Goal: Task Accomplishment & Management: Use online tool/utility

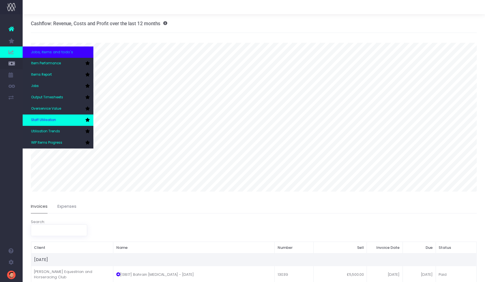
click at [45, 118] on span "Staff Utilisation" at bounding box center [43, 120] width 25 height 5
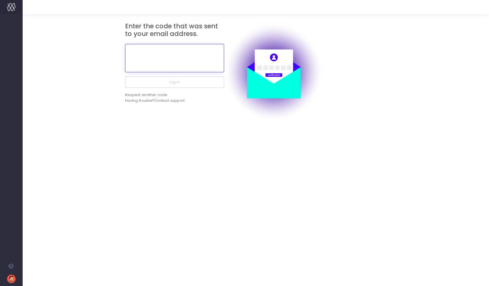
click at [164, 61] on input "text" at bounding box center [174, 58] width 99 height 28
paste input "440819"
type input "440819"
click at [174, 82] on button "Log in" at bounding box center [174, 81] width 99 height 11
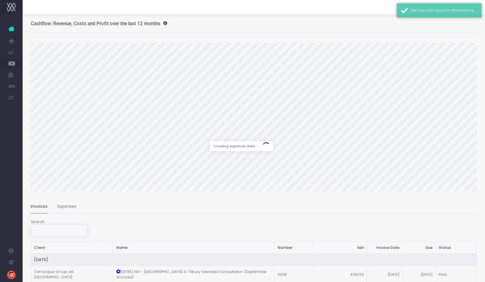
click at [33, 86] on span "Jobs" at bounding box center [35, 86] width 8 height 5
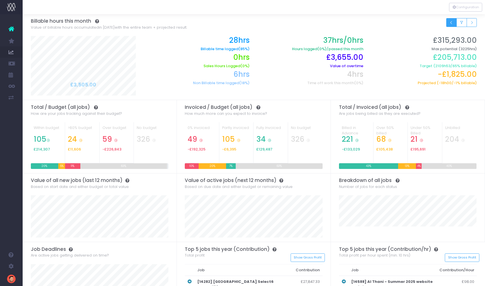
click at [453, 23] on icon "Small button group" at bounding box center [452, 23] width 4 height 0
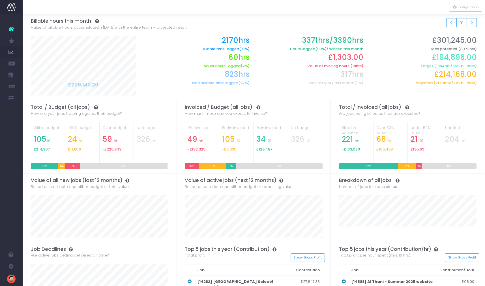
click at [46, 152] on span "Job Profit & Recovery" at bounding box center [38, 154] width 15 height 15
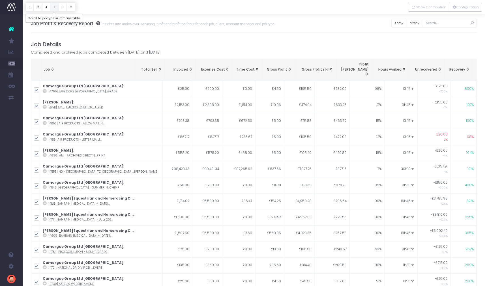
click at [55, 7] on button "T" at bounding box center [54, 7] width 8 height 9
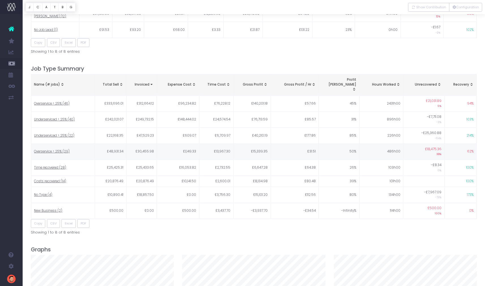
scroll to position [725, 0]
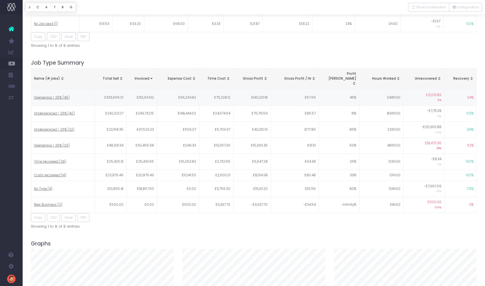
click at [46, 95] on span "Overservice < 25% (46)" at bounding box center [52, 97] width 36 height 5
type input ""Overservice < 25%""
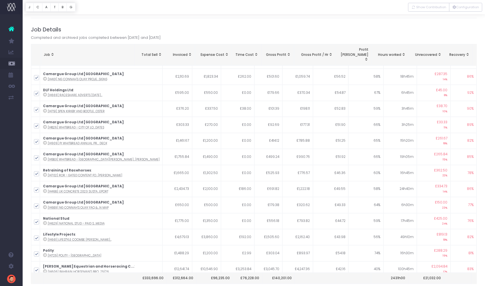
scroll to position [0, 0]
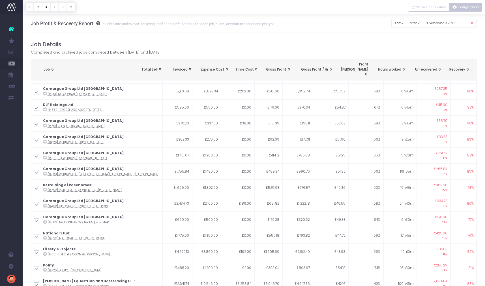
click at [468, 6] on button "Configuration" at bounding box center [465, 7] width 33 height 9
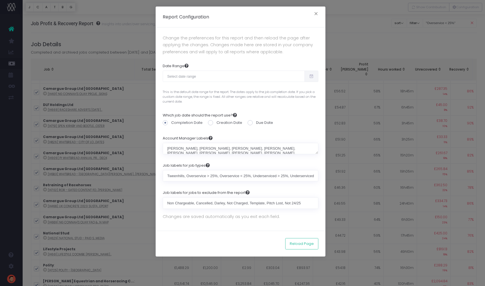
click at [306, 75] on span at bounding box center [312, 76] width 14 height 11
type input "09-02-2025"
type input "10-01-2025"
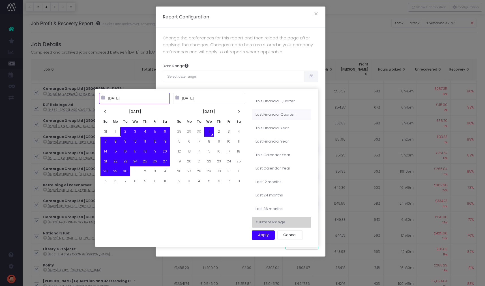
type input "06-01-2025"
type input "08-31-2025"
type input "09-02-2025"
type input "10-01-2025"
type input "06-01-2025"
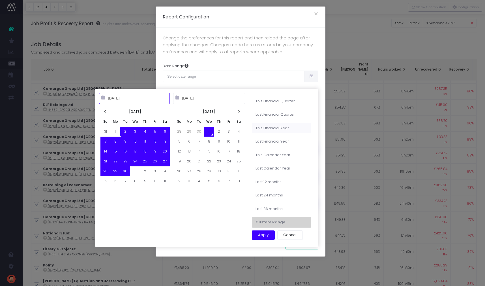
type input "05-31-2026"
type input "09-02-2025"
type input "10-01-2025"
type input "06-01-2025"
type input "08-31-2025"
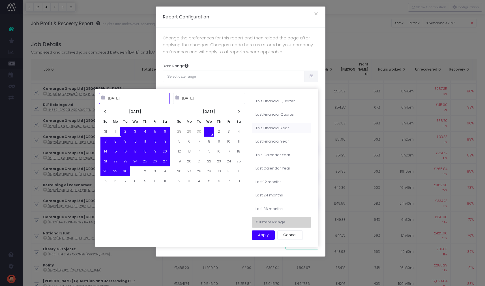
type input "09-02-2025"
type input "10-01-2025"
type input "06-01-2025"
type input "05-31-2026"
type input "09-02-2025"
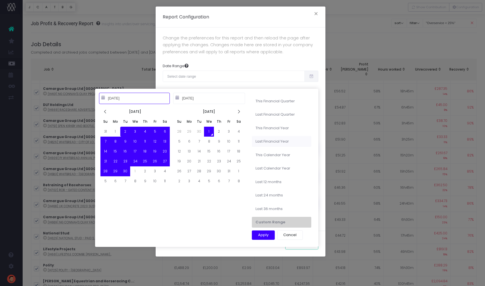
type input "10-01-2025"
type input "06-01-2024"
type input "05-31-2025"
type input "09-02-2025"
type input "10-01-2025"
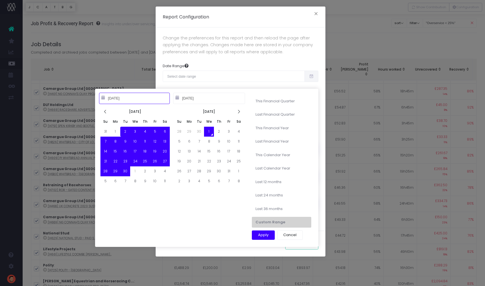
type input "01-01-2025"
type input "12-31-2025"
type input "09-02-2025"
type input "10-01-2025"
type input "01-01-2024"
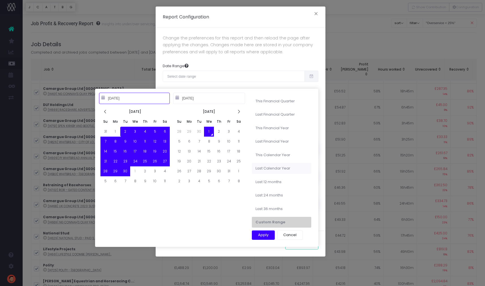
type input "12-31-2024"
type input "09-02-2025"
type input "10-01-2025"
type input "10-01-2024"
type input "09-30-2025"
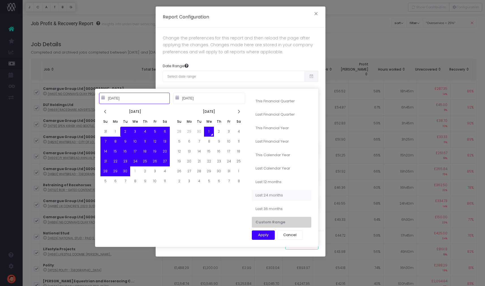
type input "09-02-2025"
type input "10-01-2025"
type input "10-01-2023"
type input "09-30-2025"
type input "09-02-2025"
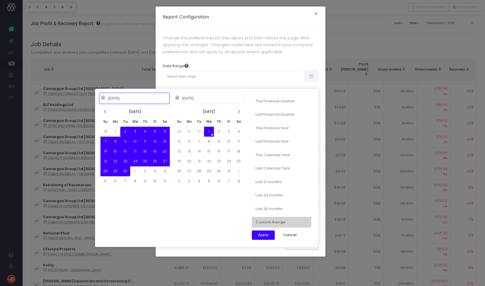
type input "10-01-2025"
type input "10-01-2023"
type input "09-30-2025"
type input "09-02-2025"
type input "10-01-2025"
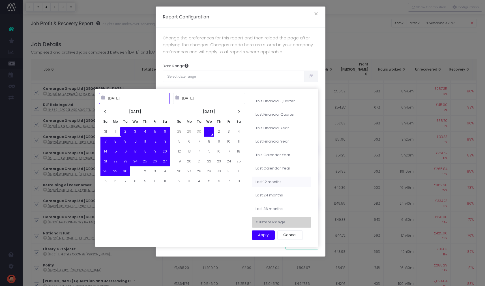
type input "10-01-2024"
type input "09-30-2025"
type input "09-02-2025"
type input "10-01-2025"
type input "10-01-2023"
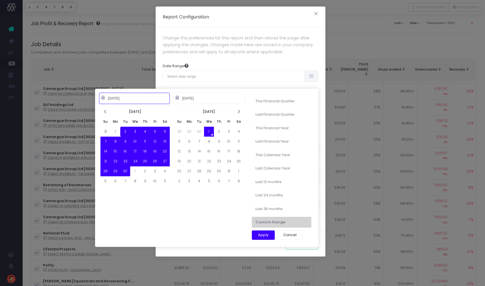
type input "09-30-2025"
type input "09-02-2025"
type input "10-01-2025"
type input "10-01-2022"
type input "09-30-2025"
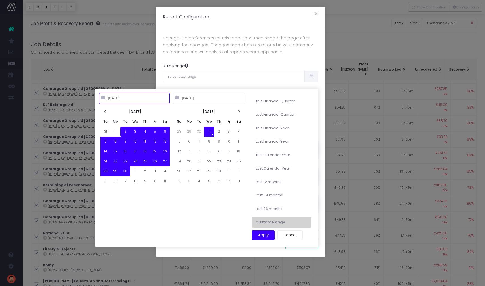
type input "09-02-2025"
type input "10-01-2025"
type input "10-01-2023"
type input "09-30-2025"
type input "09-02-2025"
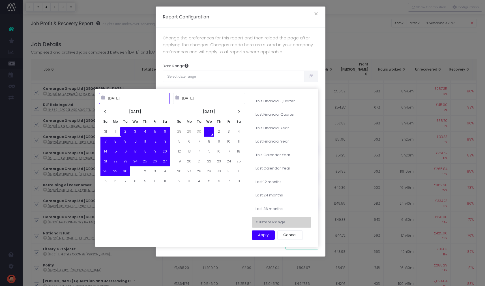
type input "10-01-2025"
type input "10-01-2023"
type input "09-30-2025"
type input "09-02-2025"
type input "10-01-2025"
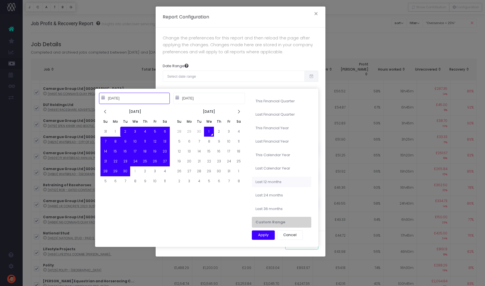
type input "10-01-2024"
type input "09-30-2025"
type input "09-02-2025"
type input "10-01-2025"
type input "01-01-2024"
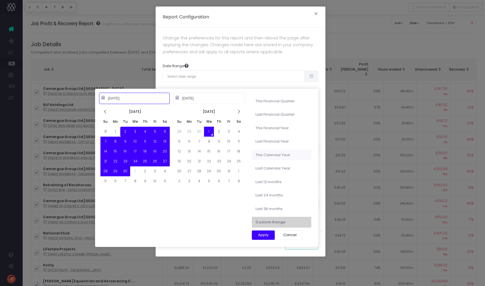
type input "12-31-2024"
type input "09-02-2025"
type input "10-01-2025"
type input "01-01-2025"
type input "12-31-2025"
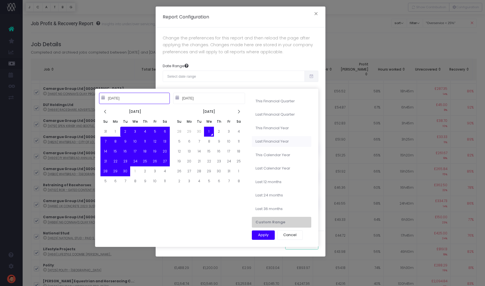
type input "09-02-2025"
type input "10-01-2025"
type input "06-01-2024"
type input "05-31-2025"
type input "09-02-2025"
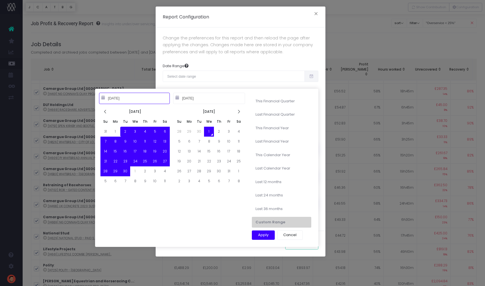
type input "10-01-2025"
type input "06-01-2024"
type input "05-31-2025"
type input "09-02-2025"
type input "10-01-2025"
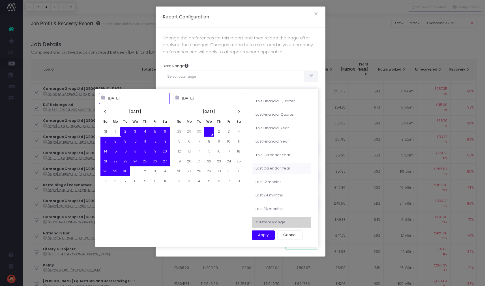
type input "01-01-2025"
type input "12-31-2025"
type input "09-02-2025"
type input "10-01-2025"
type input "01-01-2024"
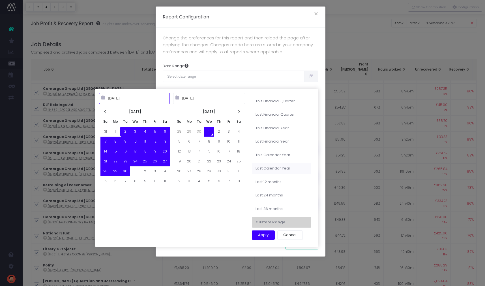
type input "12-31-2024"
type input "09-02-2025"
type input "10-01-2025"
type input "10-01-2024"
type input "09-30-2025"
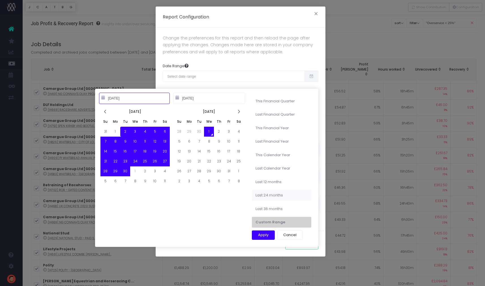
type input "09-02-2025"
type input "10-01-2025"
type input "10-01-2023"
type input "09-30-2025"
type input "09-02-2025"
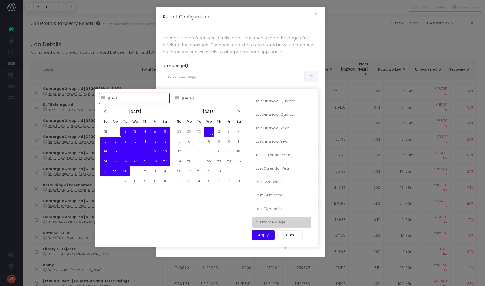
type input "10-01-2025"
type input "10-01-2024"
type input "09-30-2025"
type input "09-02-2025"
type input "10-01-2025"
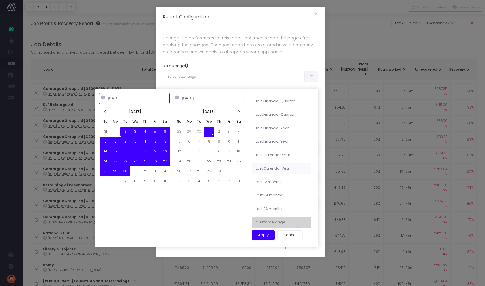
type input "01-01-2024"
type input "12-31-2024"
type input "01-01-2025"
type input "12-31-2025"
type input "06-01-2024"
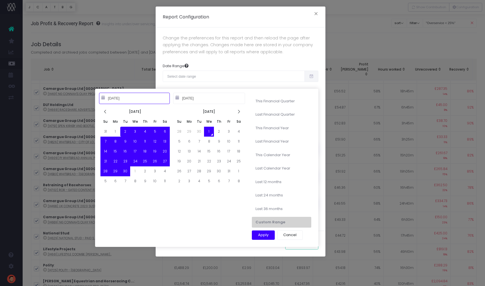
type input "05-31-2025"
type input "09-02-2025"
type input "10-01-2025"
type input "09-01-2025"
type input "11-30-2025"
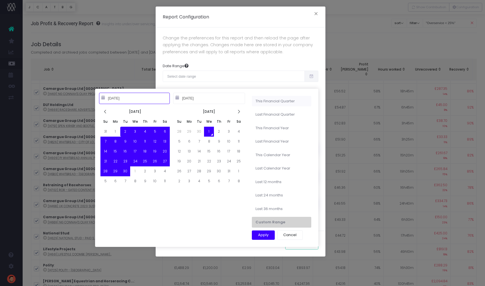
type input "09-02-2025"
type input "10-01-2025"
type input "06-01-2025"
type input "08-31-2025"
type input "09-02-2025"
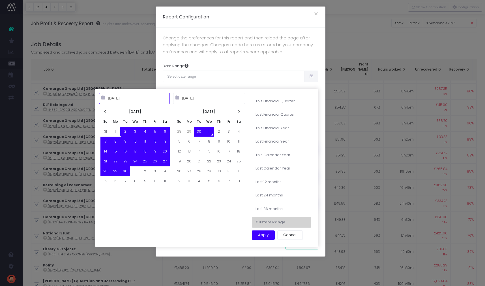
type input "10-01-2025"
type input "01-01-2025"
type input "12-31-2025"
type input "09-02-2025"
type input "10-01-2025"
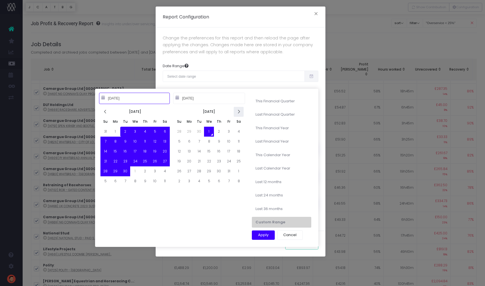
type input "09-01-2025"
type input "11-30-2025"
type input "09-02-2025"
type input "10-01-2025"
type input "09-01-2025"
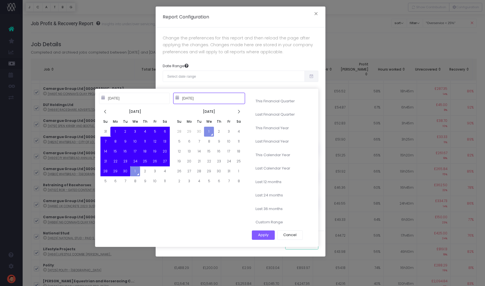
type input "09-30-2025"
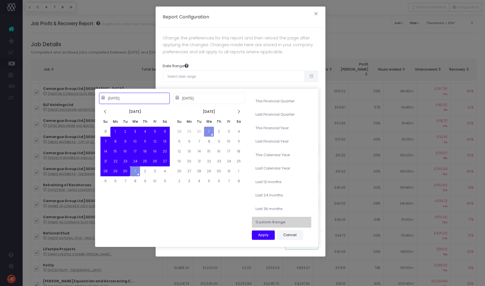
type input "09-01-2025"
click at [264, 232] on button "Apply" at bounding box center [263, 235] width 23 height 10
type input "Sep 1st 2025 – Sep 30th 2025"
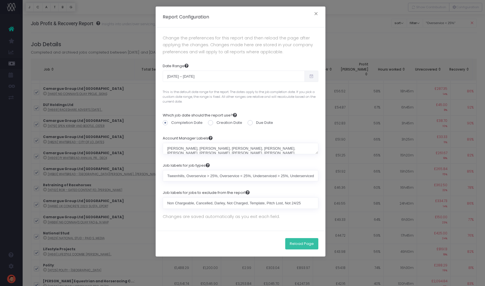
click at [306, 242] on button "Reload Page" at bounding box center [301, 243] width 33 height 11
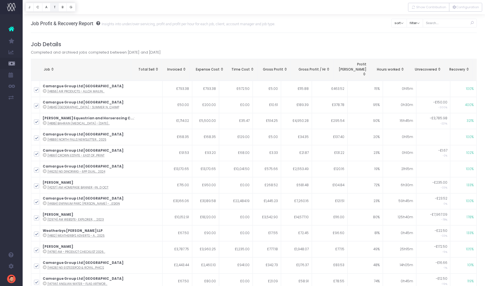
click at [55, 7] on button "T" at bounding box center [54, 7] width 8 height 9
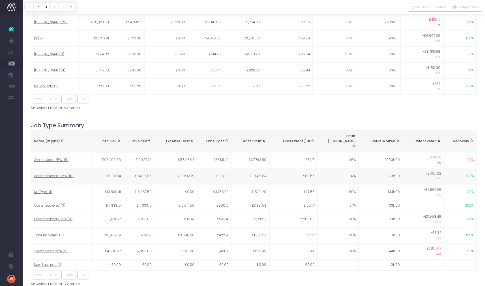
scroll to position [672, 0]
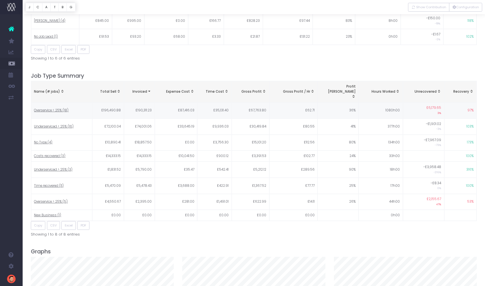
click at [53, 108] on span "Overservice < 25% (18)" at bounding box center [51, 110] width 35 height 5
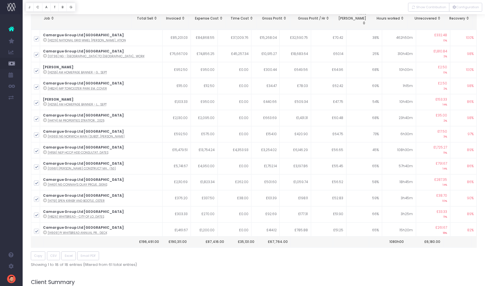
scroll to position [54, 0]
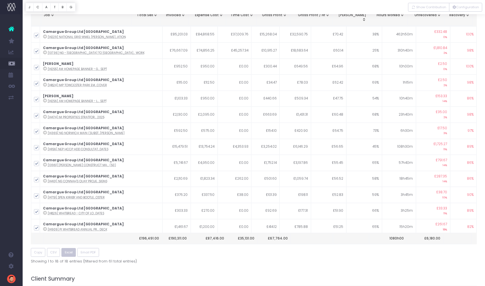
click at [69, 250] on span "Excel" at bounding box center [69, 252] width 8 height 5
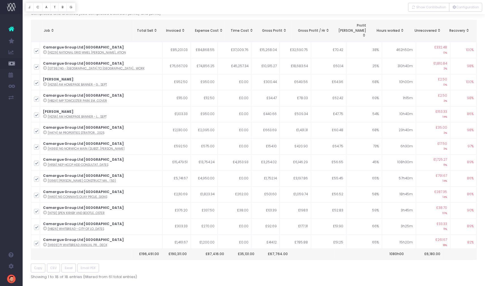
scroll to position [0, 0]
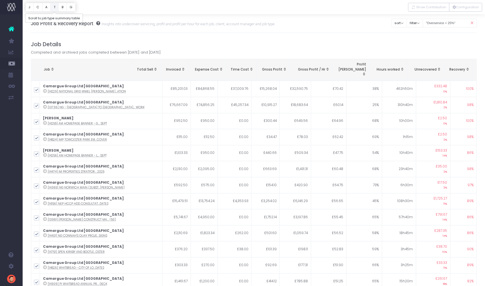
click at [54, 8] on button "T" at bounding box center [54, 7] width 8 height 9
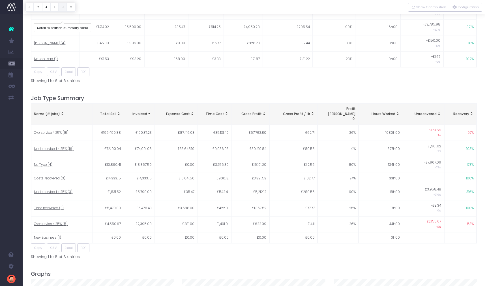
scroll to position [672, 0]
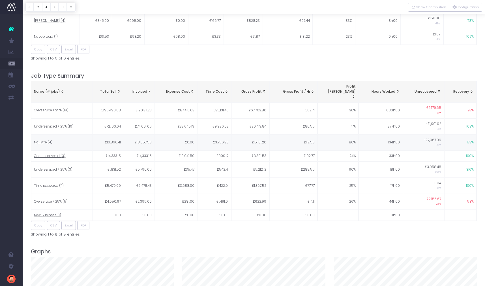
click at [45, 140] on span "No Type (4)" at bounding box center [43, 142] width 18 height 5
type input ""No Type""
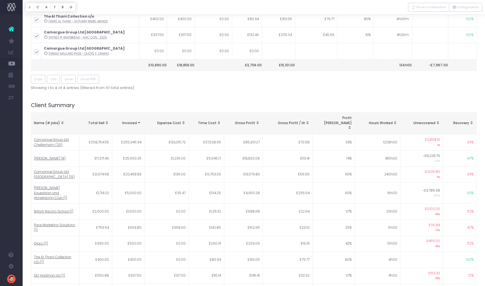
scroll to position [0, 0]
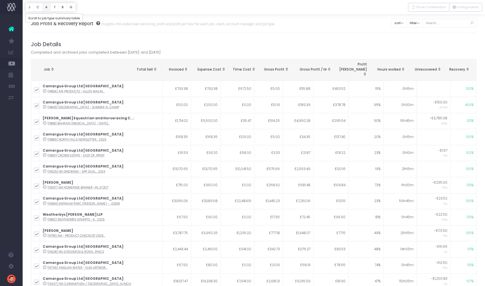
drag, startPoint x: 52, startPoint y: 7, endPoint x: 46, endPoint y: 10, distance: 7.0
click at [52, 7] on button "T" at bounding box center [54, 7] width 8 height 9
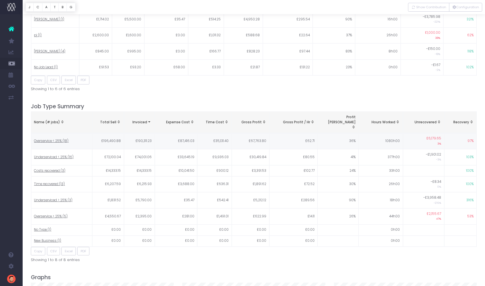
scroll to position [672, 0]
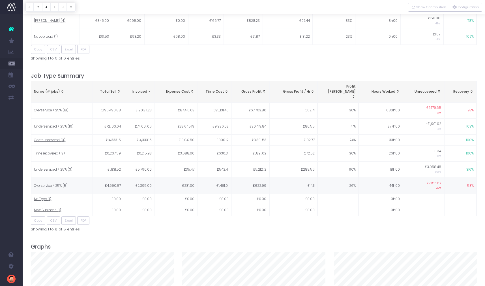
click at [51, 183] on span "Overservice > 25% (5)" at bounding box center [51, 185] width 34 height 5
type input ""Overservice > 25%""
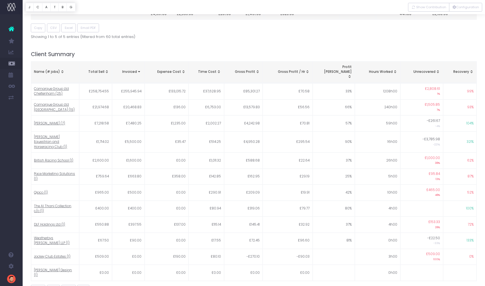
scroll to position [0, 0]
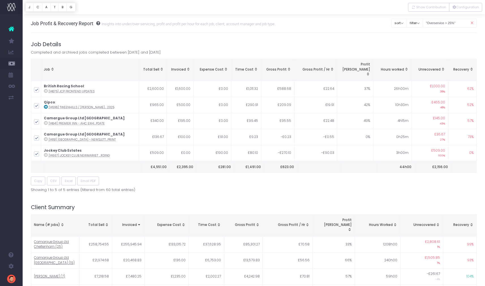
click at [138, 185] on div "Showing 1 to 5 of 5 entries (filtered from 60 total entries)" at bounding box center [254, 188] width 447 height 7
click at [68, 178] on span "Excel" at bounding box center [69, 180] width 8 height 5
click at [53, 7] on button "T" at bounding box center [54, 7] width 8 height 9
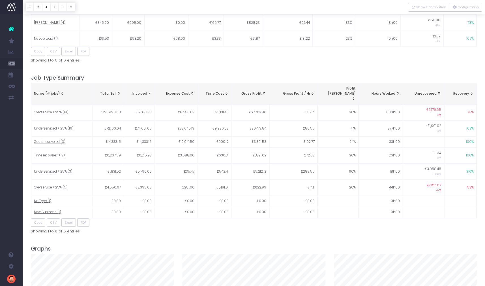
scroll to position [544, 0]
